Goal: Task Accomplishment & Management: Complete application form

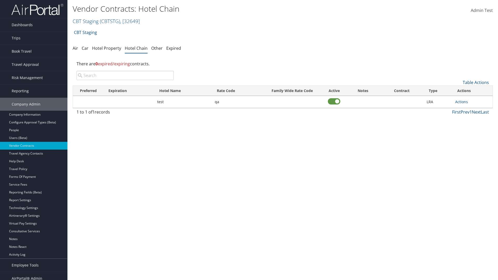
click at [125, 76] on input "search" at bounding box center [125, 75] width 97 height 9
type input "Marriott"
click at [476, 83] on link "Table Actions" at bounding box center [476, 83] width 26 height 6
click at [459, 91] on link "Add New Contract" at bounding box center [459, 90] width 68 height 9
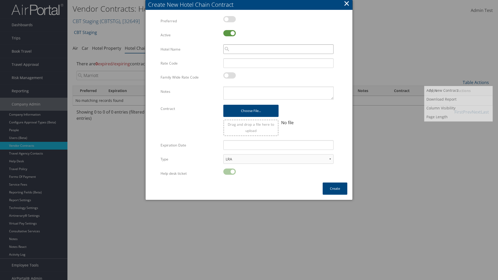
click at [279, 49] on input "search" at bounding box center [279, 49] width 110 height 10
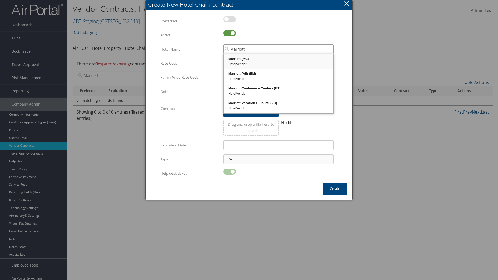
type input "Marriott"
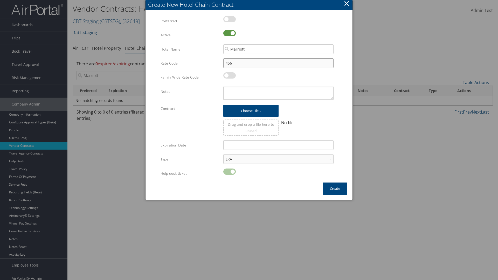
type input "456"
type textarea "QA Testing"
click at [335, 189] on button "Create" at bounding box center [335, 189] width 25 height 12
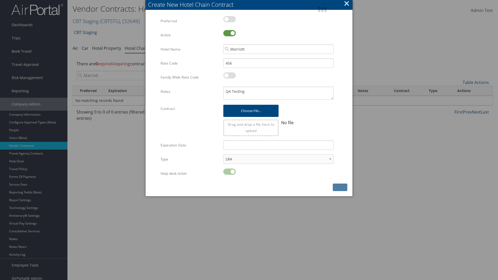
scroll to position [5, 0]
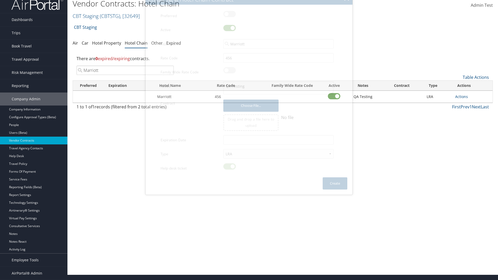
click at [125, 70] on input "Marriott" at bounding box center [125, 70] width 97 height 9
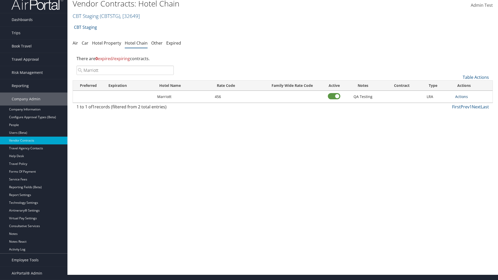
click at [462, 97] on link "Actions" at bounding box center [462, 96] width 13 height 5
click at [468, 104] on link "View Notes" at bounding box center [467, 104] width 23 height 9
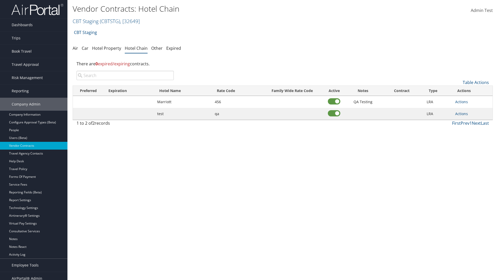
scroll to position [5, 0]
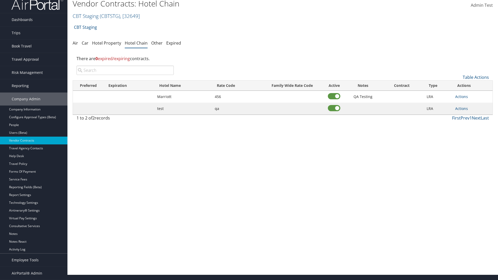
click at [125, 70] on input "search" at bounding box center [125, 70] width 97 height 9
type input "Marriott"
